Goal: Task Accomplishment & Management: Manage account settings

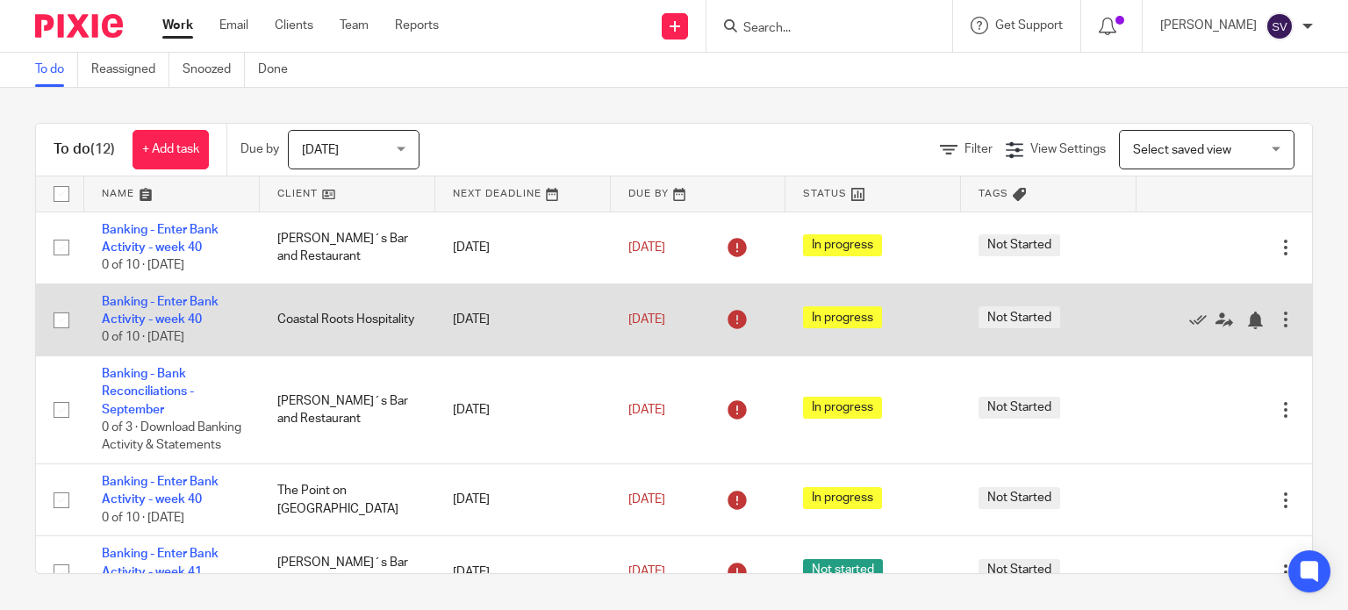
click at [60, 326] on input "checkbox" at bounding box center [61, 320] width 33 height 33
checkbox input "true"
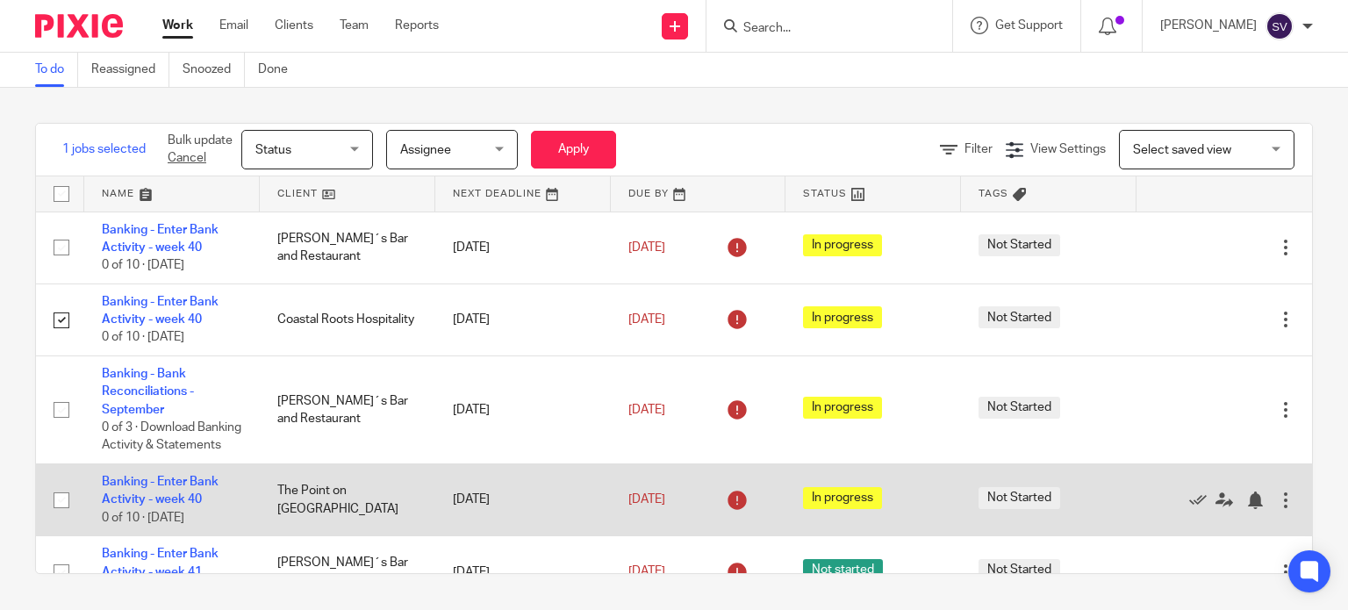
click at [59, 517] on input "checkbox" at bounding box center [61, 500] width 33 height 33
checkbox input "true"
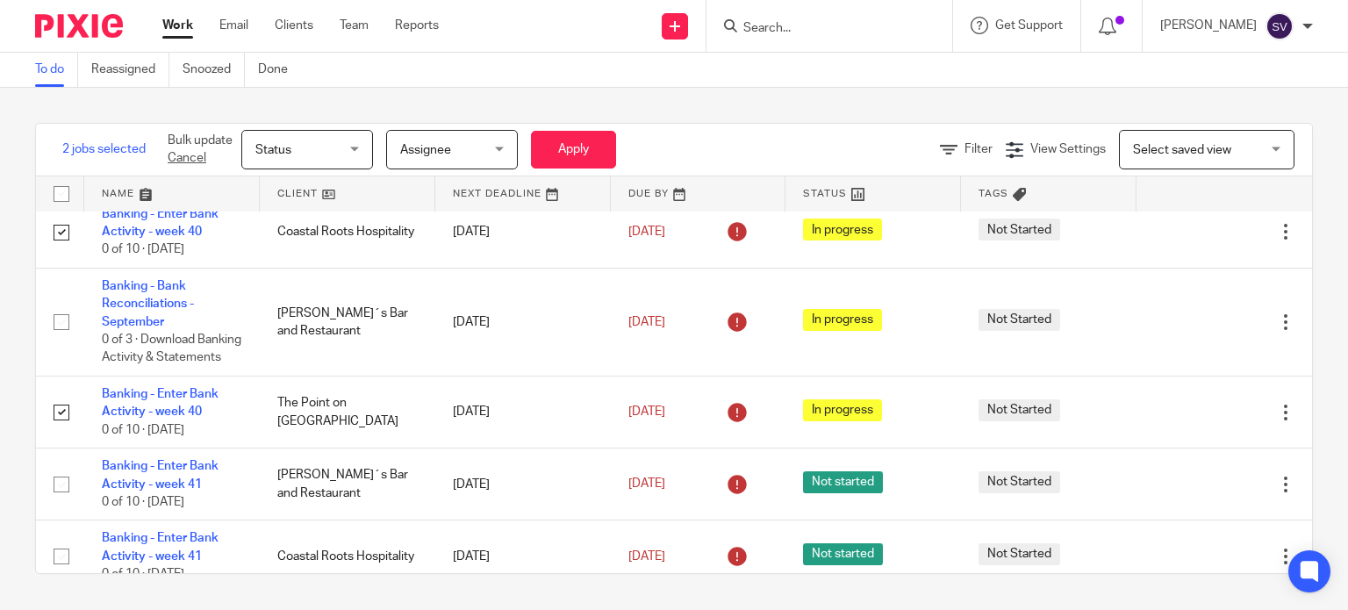
click at [333, 140] on span "Status" at bounding box center [301, 149] width 93 height 37
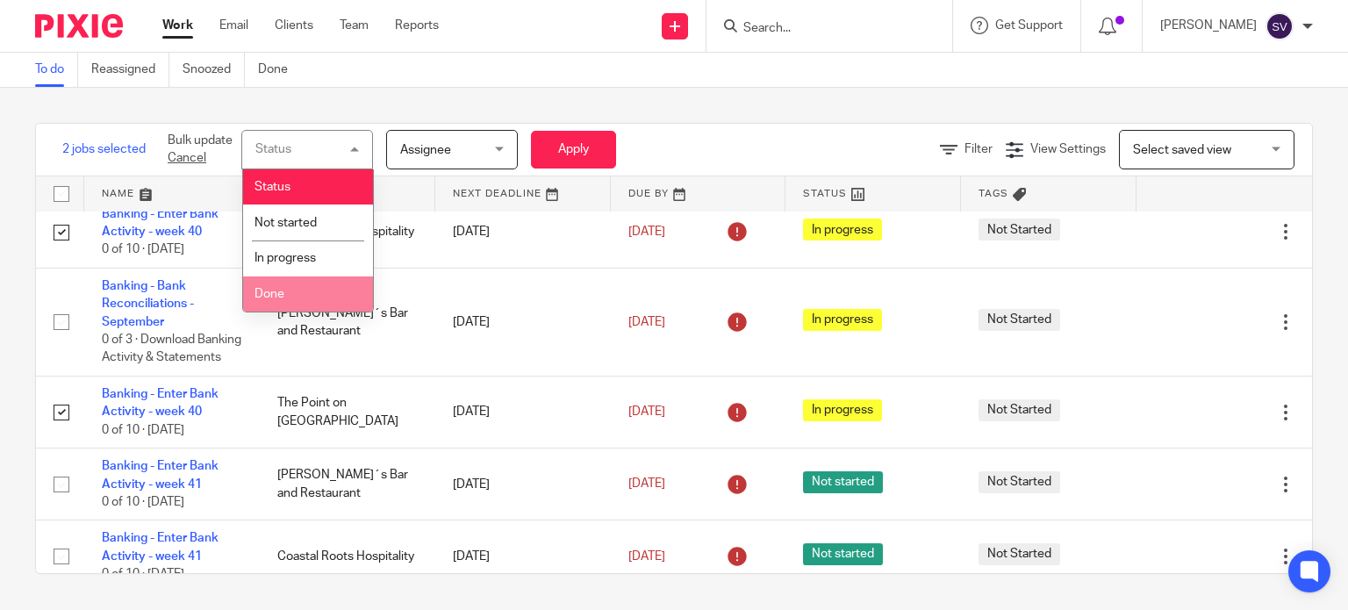
click at [310, 291] on li "Done" at bounding box center [308, 295] width 130 height 36
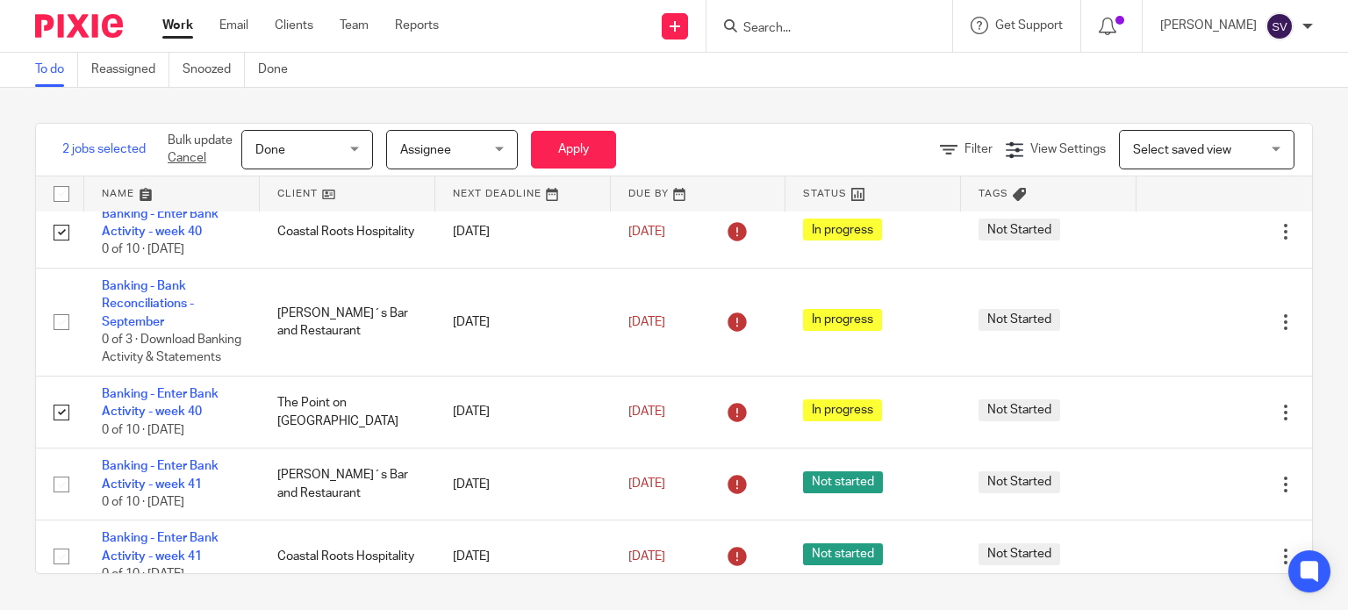
click at [473, 147] on span "Assignee" at bounding box center [446, 149] width 93 height 37
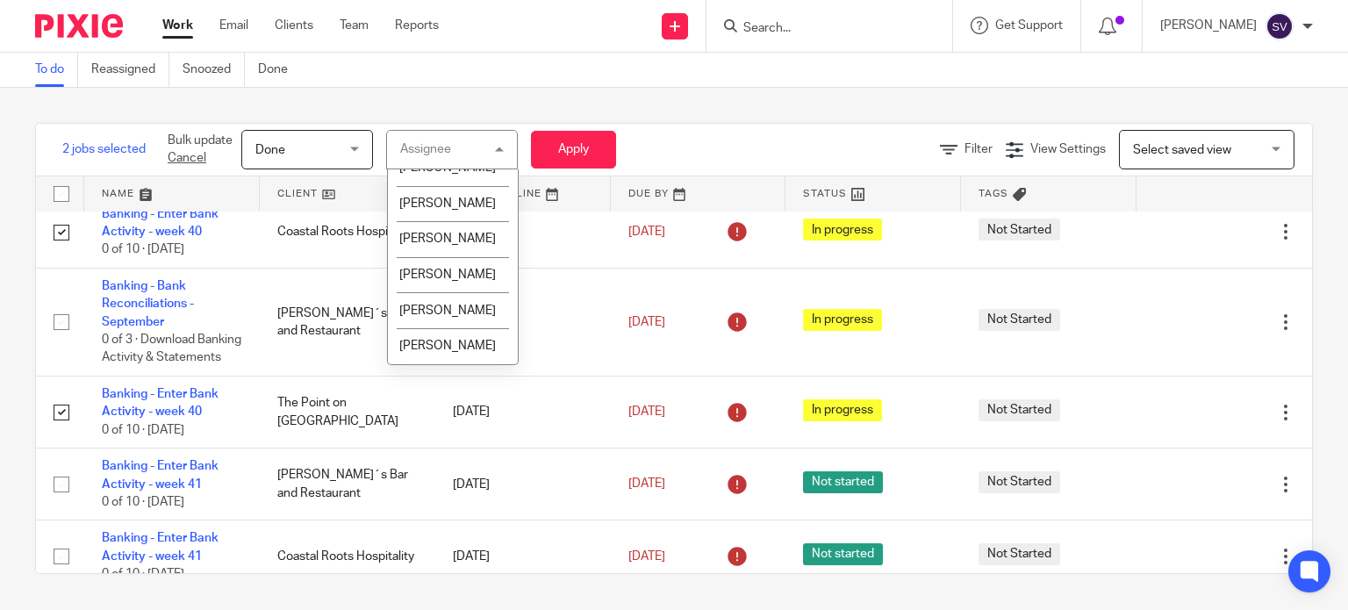
scroll to position [1608, 0]
click at [453, 305] on span "[PERSON_NAME]" at bounding box center [447, 311] width 97 height 12
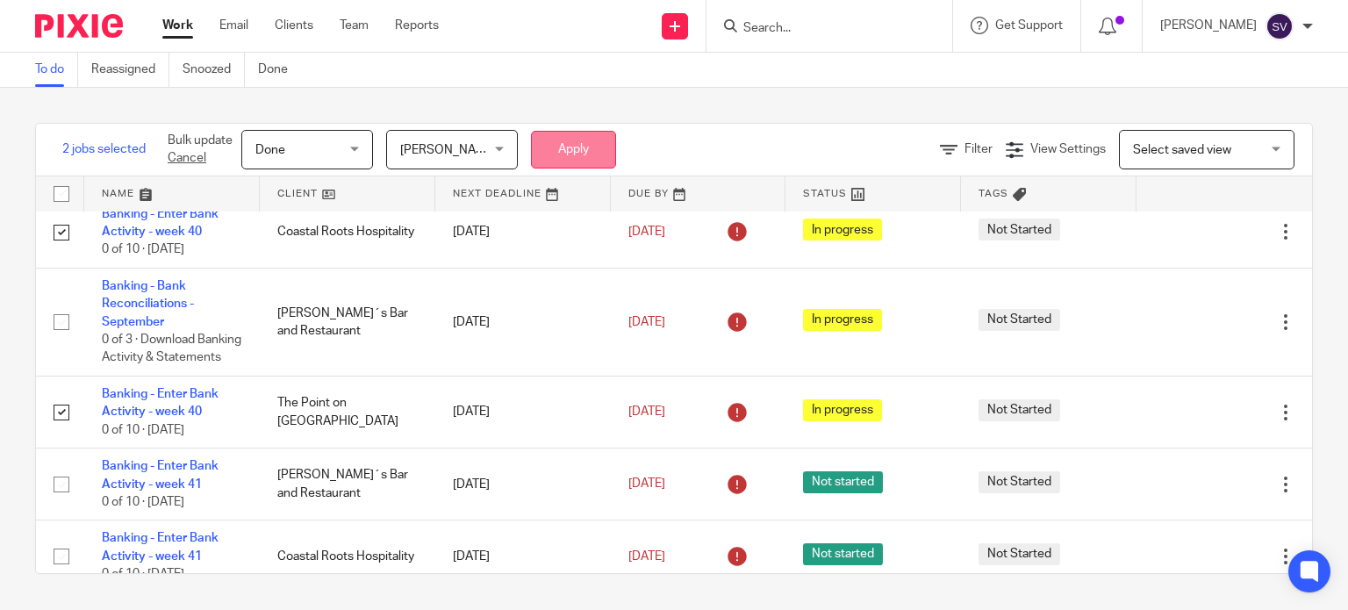
click at [597, 139] on button "Apply" at bounding box center [573, 150] width 85 height 38
